Goal: Information Seeking & Learning: Learn about a topic

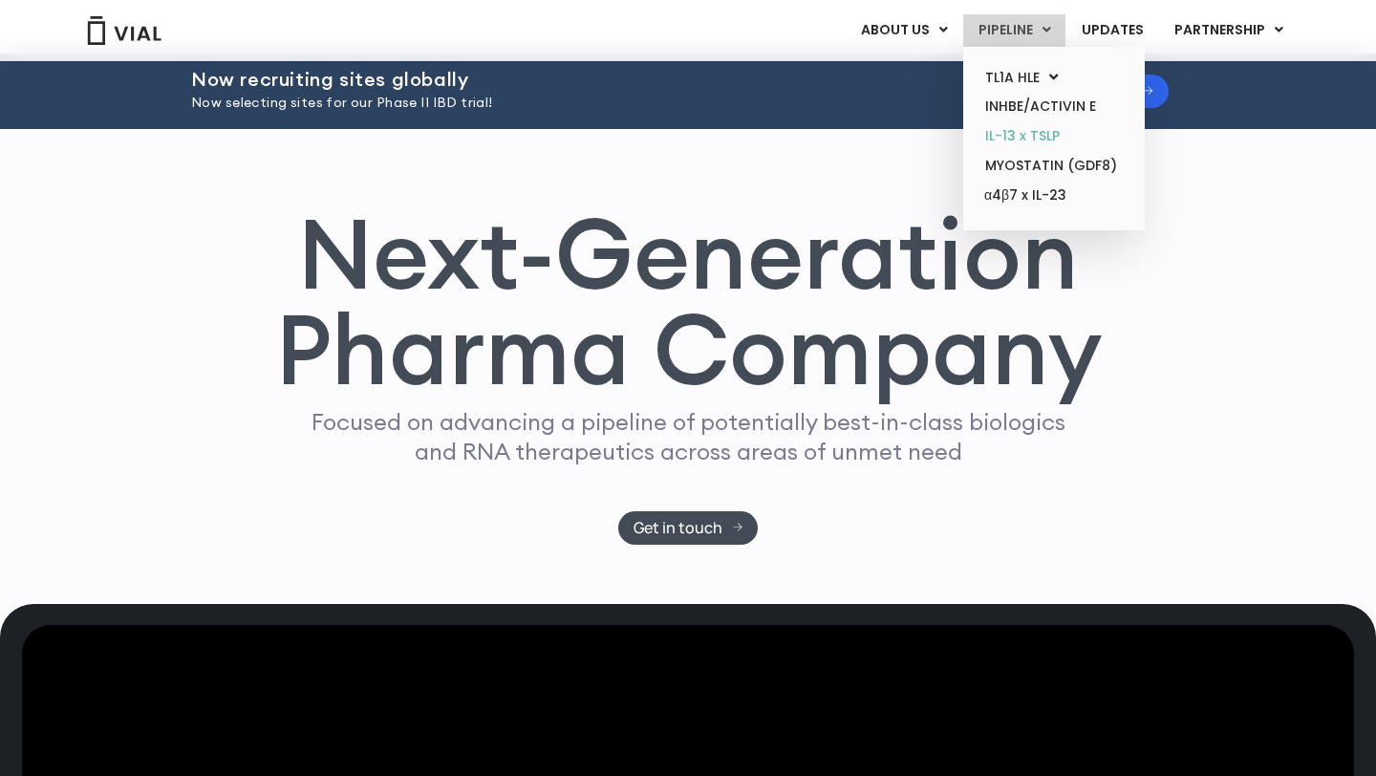
click at [1014, 133] on link "IL-13 x TSLP" at bounding box center [1053, 136] width 167 height 30
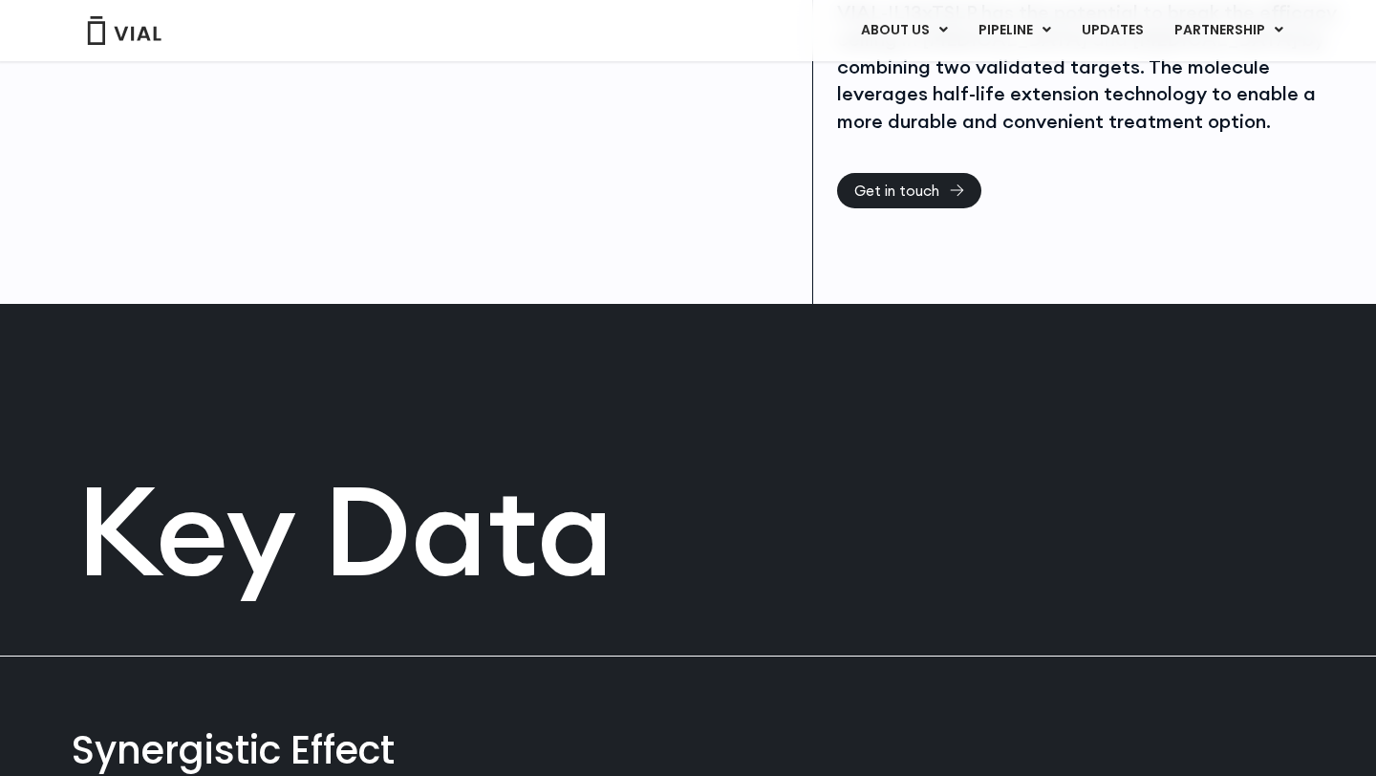
scroll to position [914, 0]
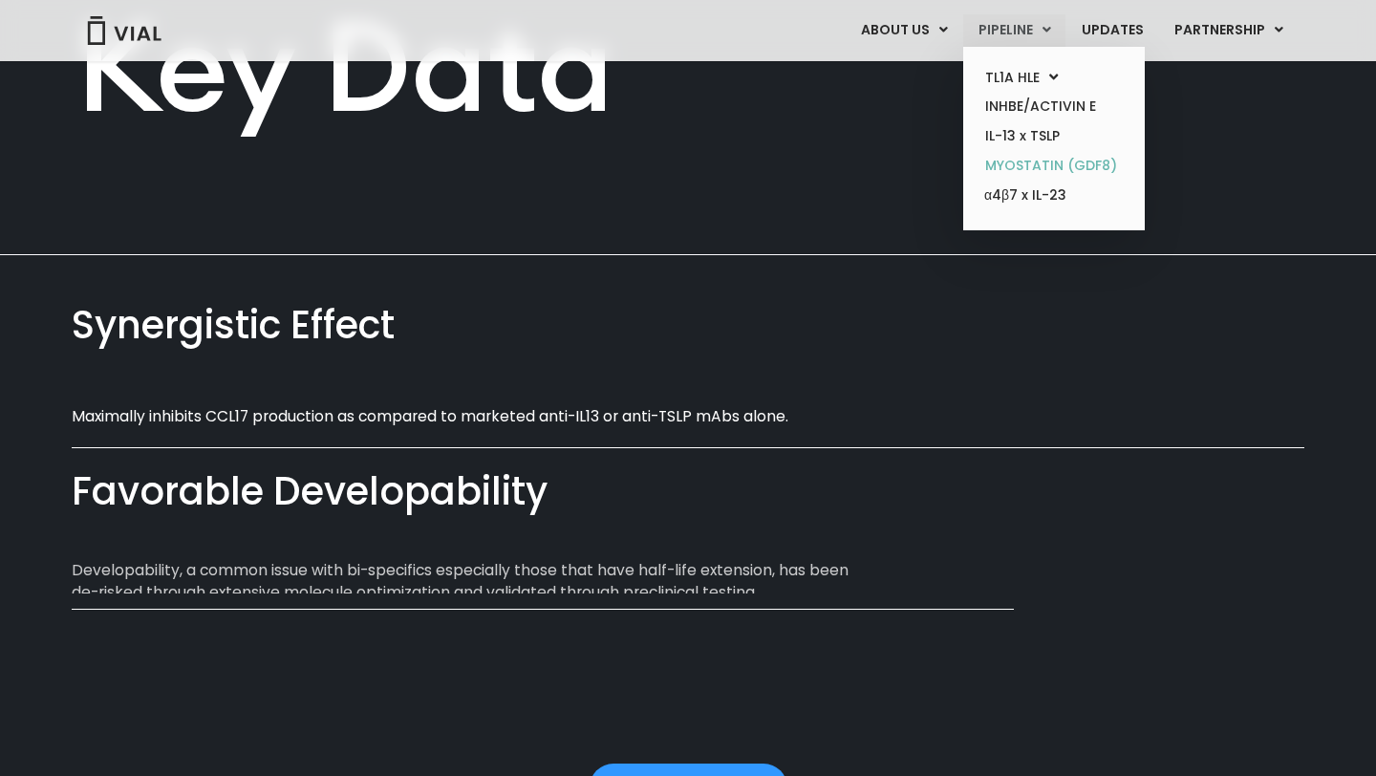
click at [1016, 168] on link "MYOSTATIN (GDF8)" at bounding box center [1053, 166] width 167 height 30
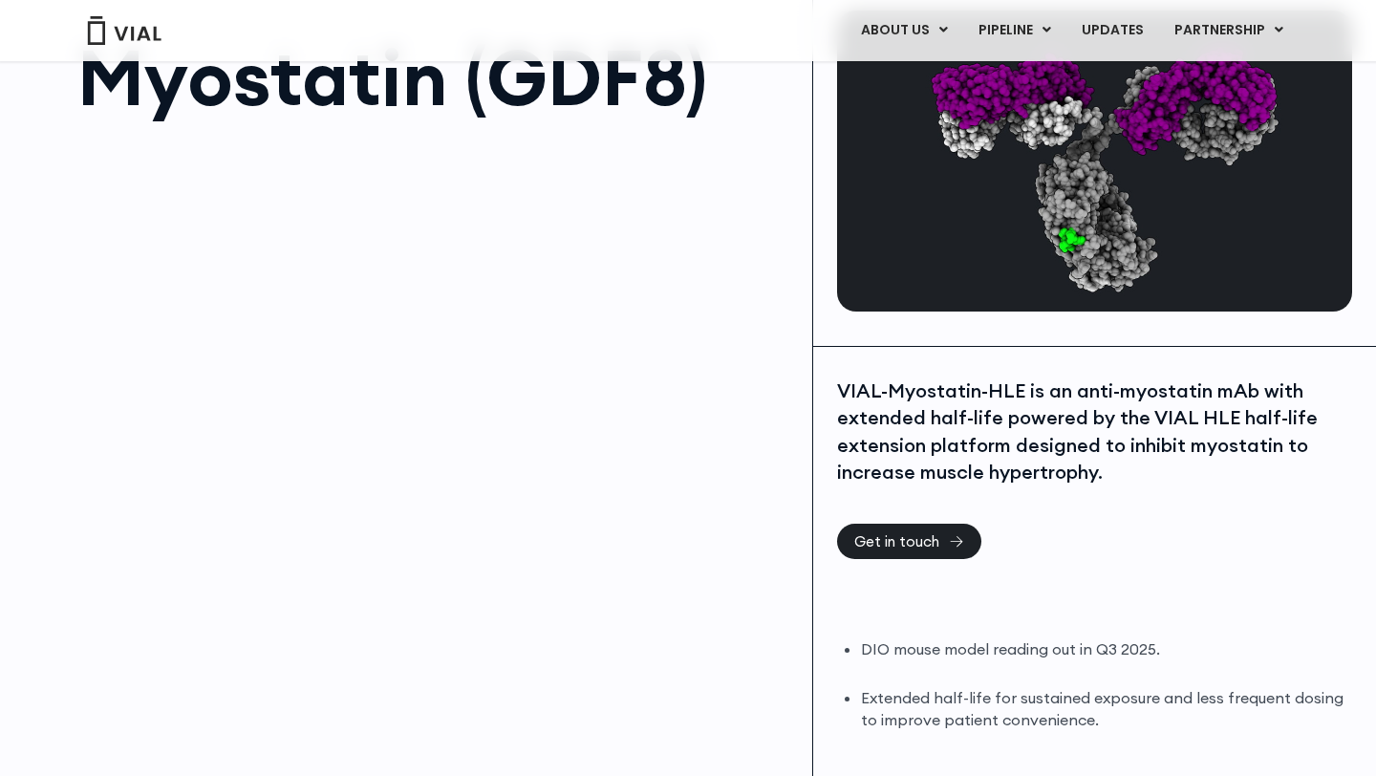
scroll to position [139, 0]
